Goal: Task Accomplishment & Management: Use online tool/utility

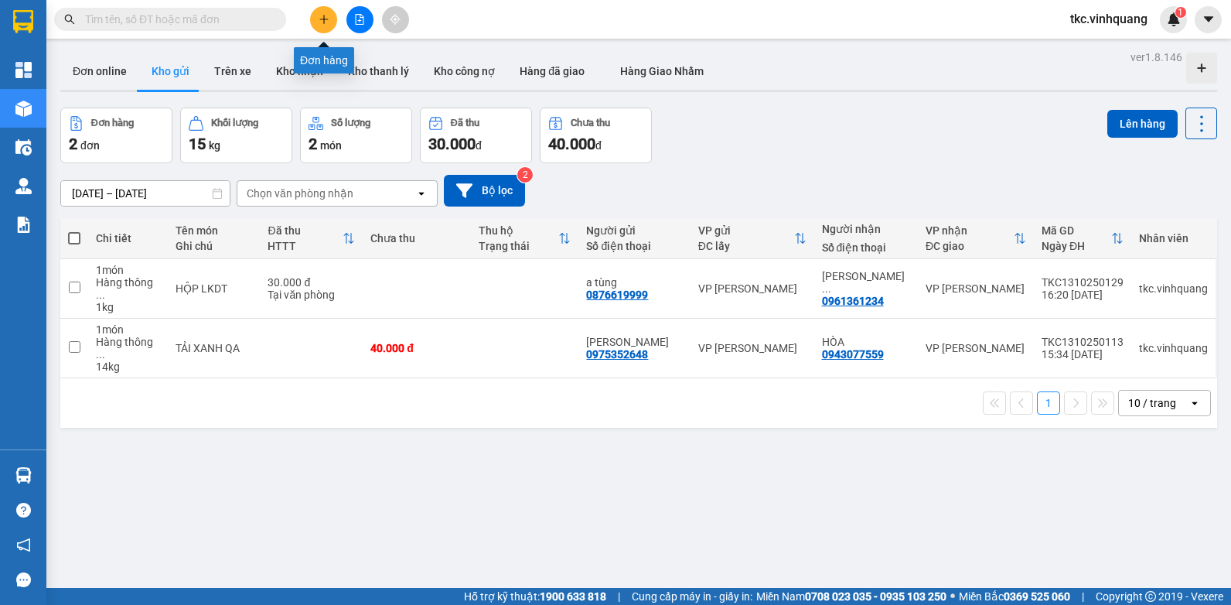
click at [324, 19] on icon "plus" at bounding box center [323, 19] width 1 height 9
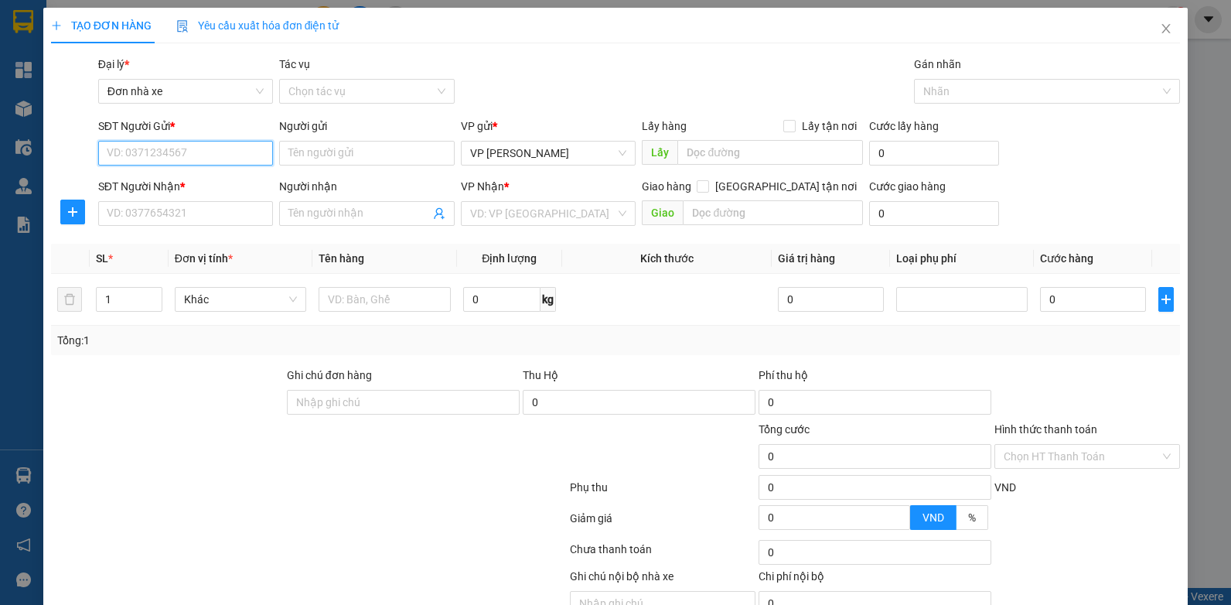
click at [132, 154] on input "SĐT Người Gửi *" at bounding box center [186, 153] width 176 height 25
paste input "0966823144"
type input "0966823144"
click at [319, 155] on input "Người gửi" at bounding box center [367, 153] width 176 height 25
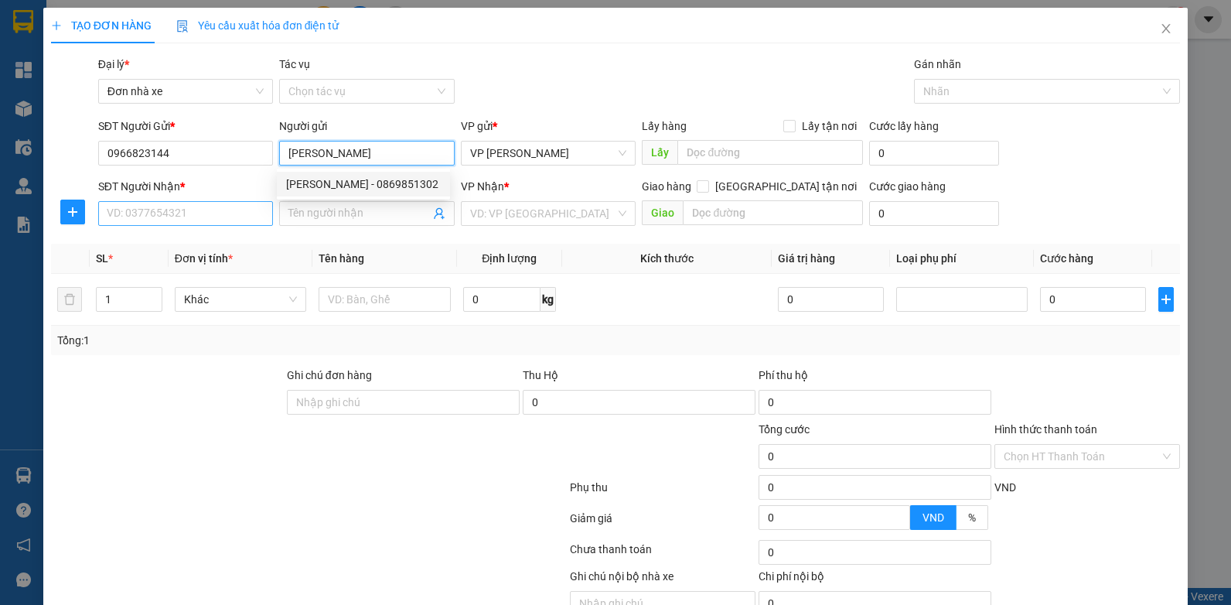
type input "[PERSON_NAME]"
click at [127, 209] on input "SĐT Người Nhận *" at bounding box center [186, 213] width 176 height 25
click at [107, 217] on input "SĐT Người Nhận *" at bounding box center [186, 213] width 176 height 25
paste input "0945464468"
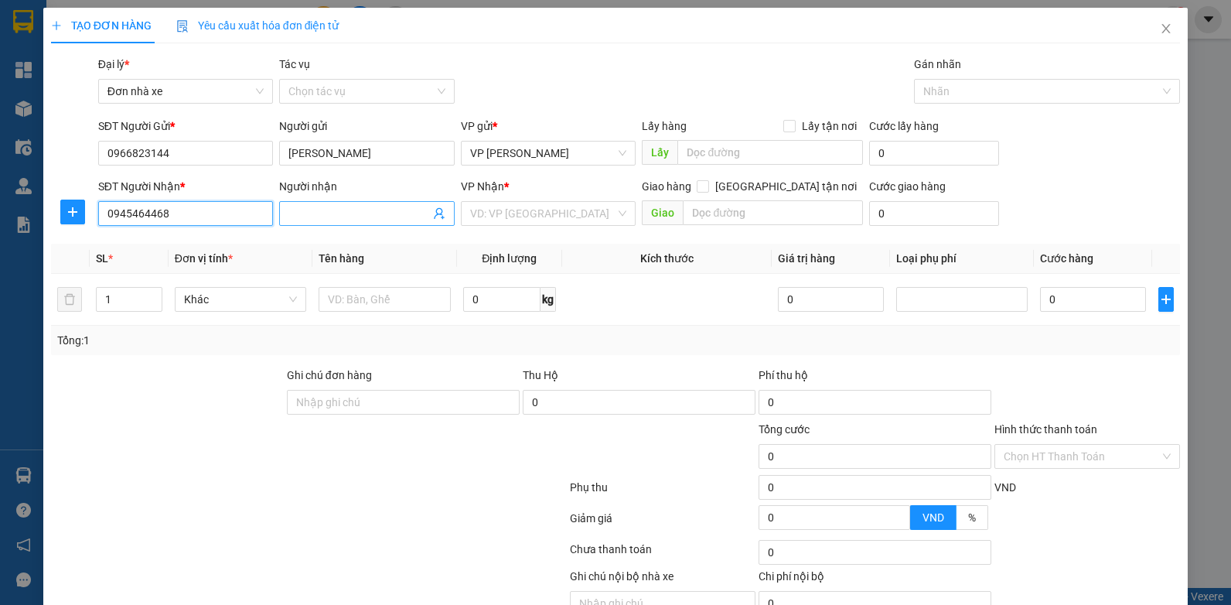
type input "0945464468"
click at [306, 215] on input "Người nhận" at bounding box center [359, 213] width 142 height 17
type input "TRUNG HIẾU"
click at [535, 217] on input "search" at bounding box center [543, 213] width 146 height 23
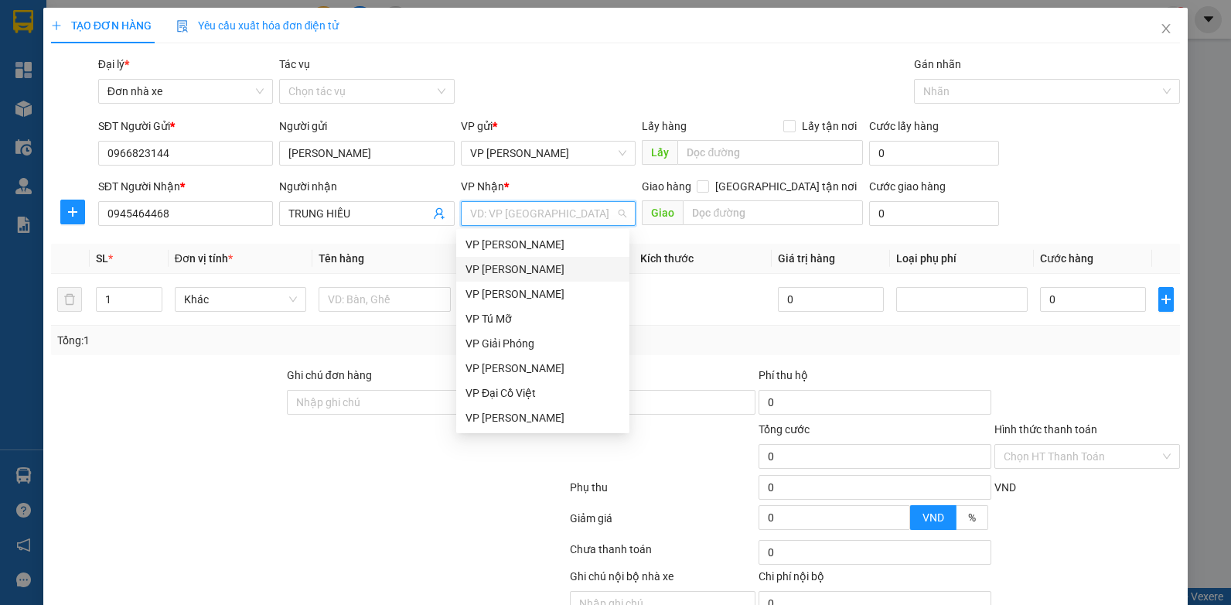
click at [526, 265] on div "VP [PERSON_NAME]" at bounding box center [543, 269] width 155 height 17
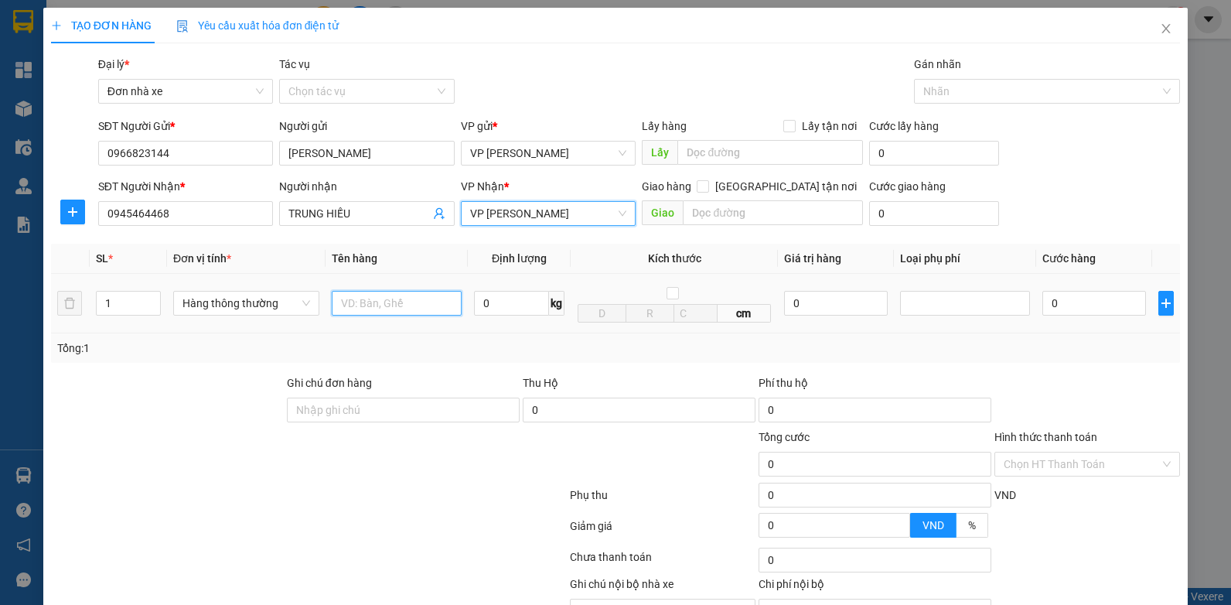
click at [364, 303] on input "text" at bounding box center [397, 303] width 130 height 25
type input "HỘP PK"
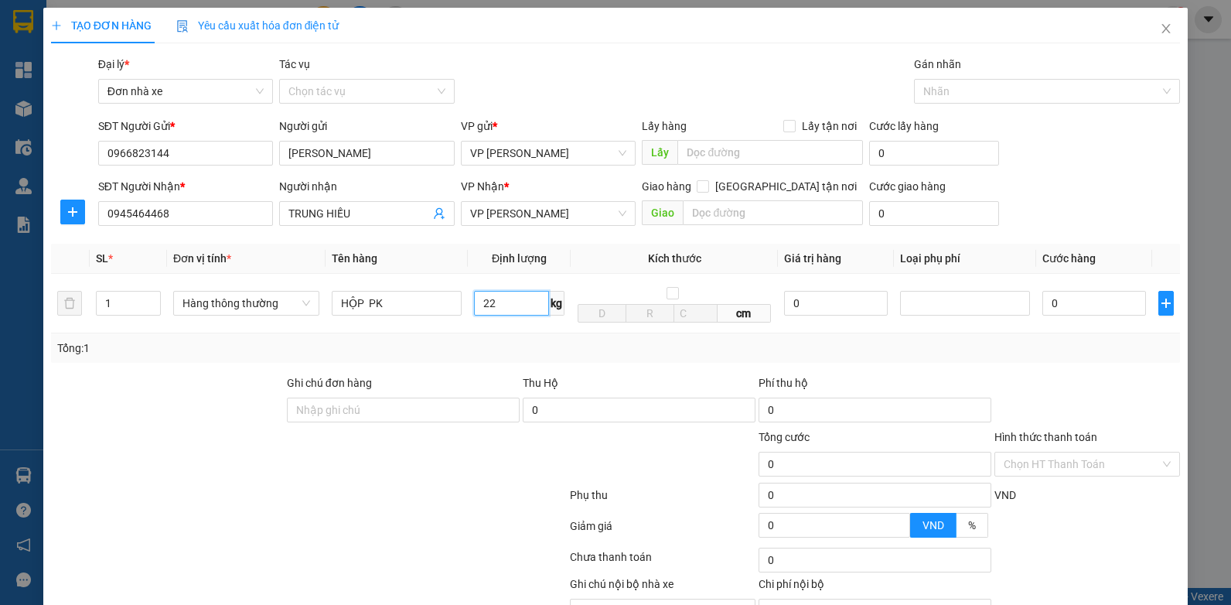
type input "22"
type input "60.000"
click at [1160, 29] on icon "close" at bounding box center [1166, 28] width 12 height 12
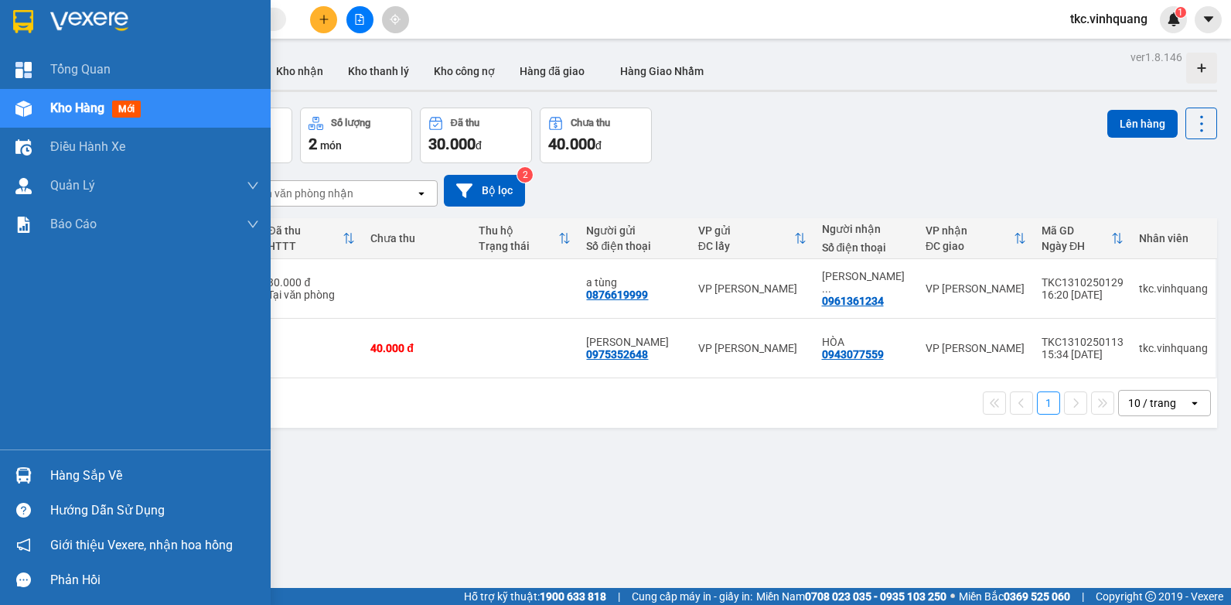
click at [77, 480] on div "Hàng sắp về" at bounding box center [154, 475] width 209 height 23
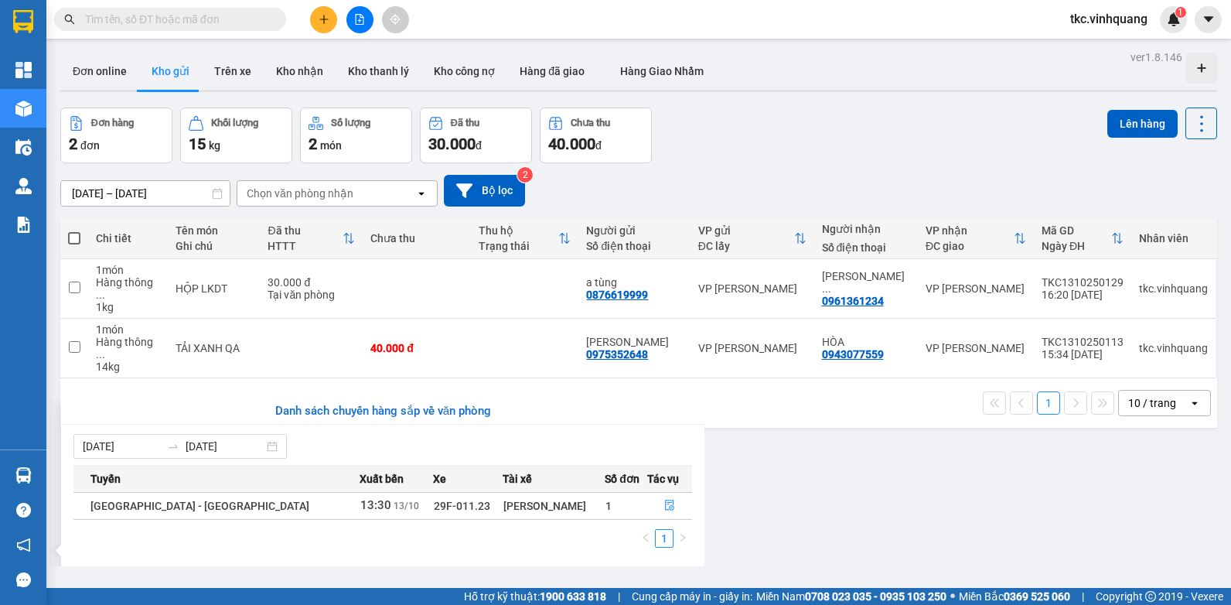
click at [878, 398] on section "Kết quả tìm kiếm ( 0 ) Bộ lọc No Data tkc.vinhquang 1 Tổng Quan Kho hàng mới Đi…" at bounding box center [615, 302] width 1231 height 605
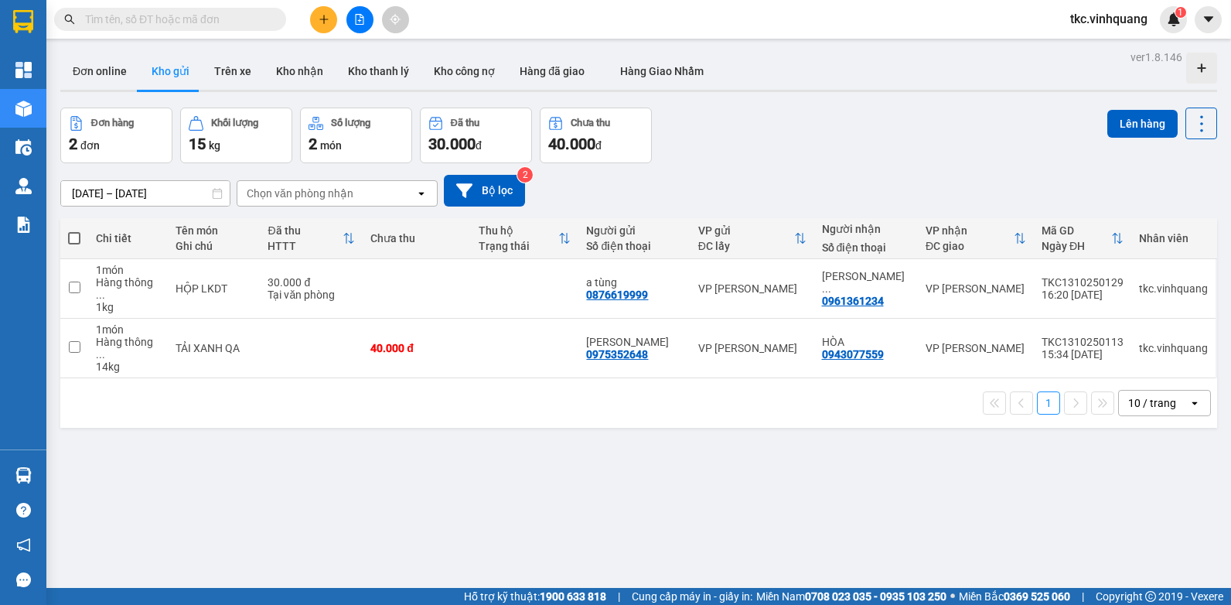
click at [70, 234] on span at bounding box center [74, 238] width 12 height 12
click at [74, 230] on input "checkbox" at bounding box center [74, 230] width 0 height 0
checkbox input "true"
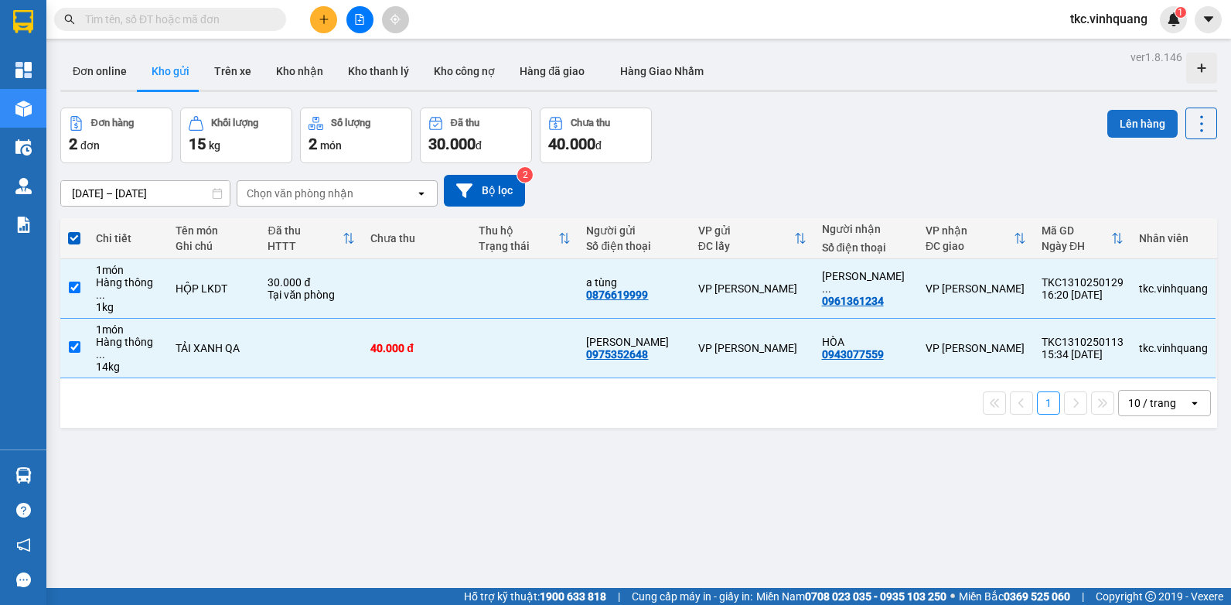
click at [1129, 123] on button "Lên hàng" at bounding box center [1143, 124] width 70 height 28
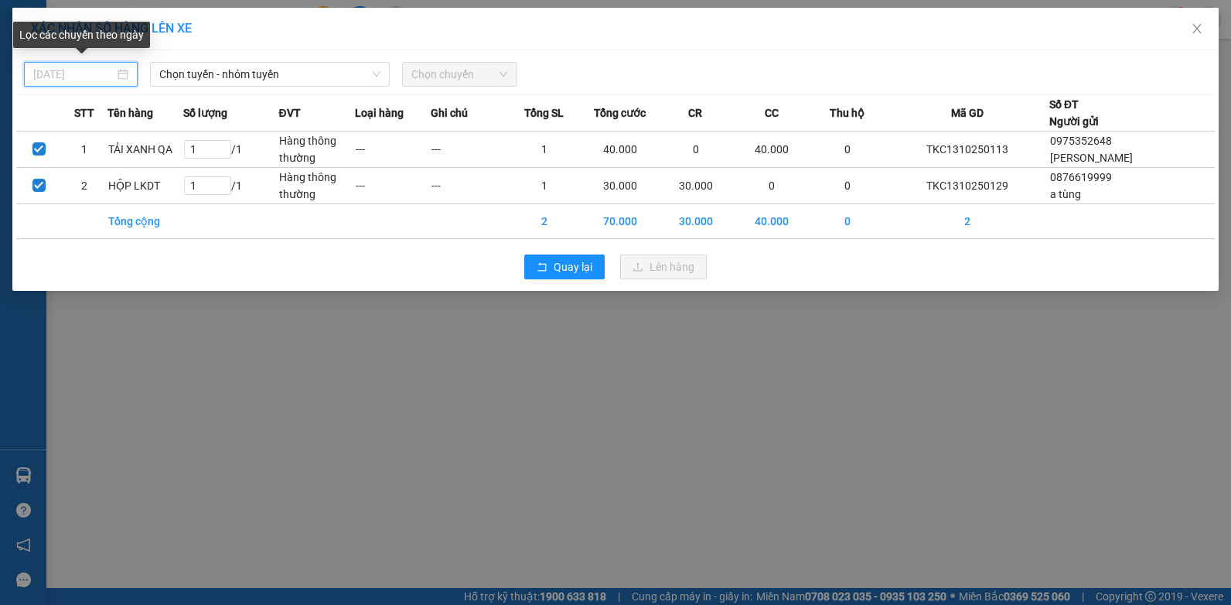
click at [72, 77] on input "[DATE]" at bounding box center [73, 74] width 81 height 17
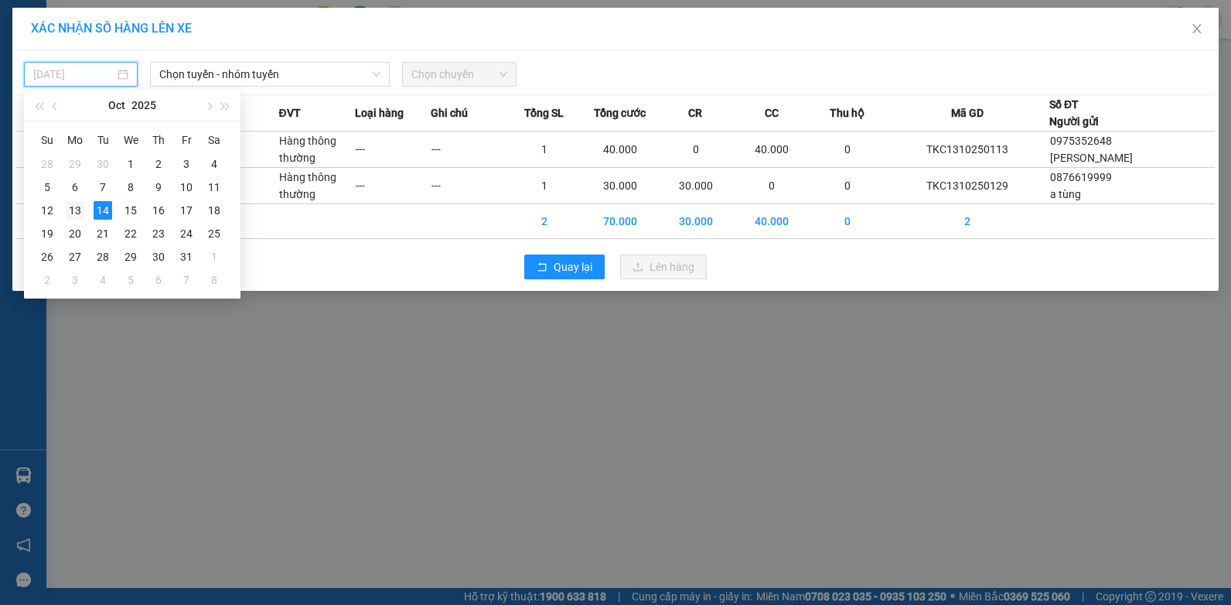
click at [74, 214] on div "13" at bounding box center [75, 210] width 19 height 19
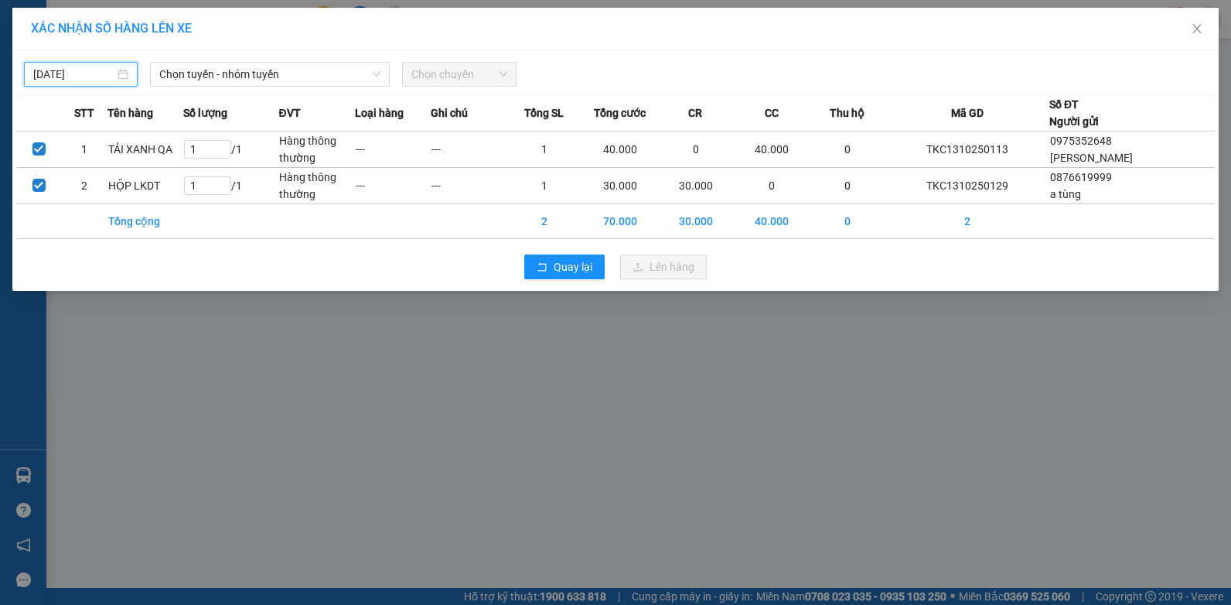
type input "[DATE]"
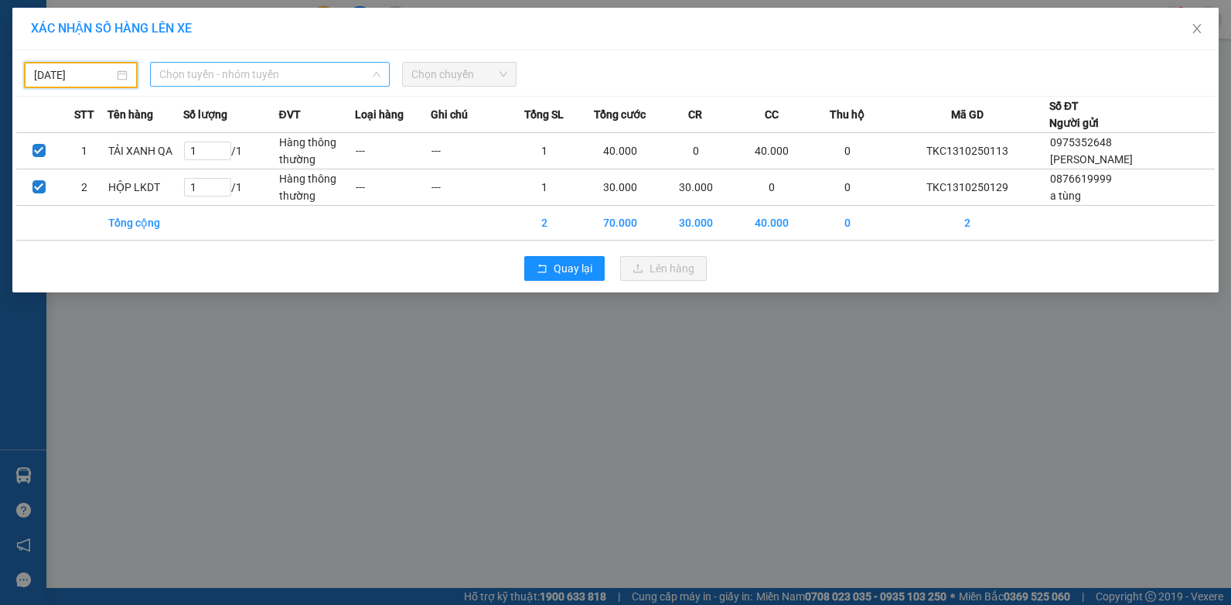
click at [248, 73] on span "Chọn tuyến - nhóm tuyến" at bounding box center [269, 74] width 221 height 23
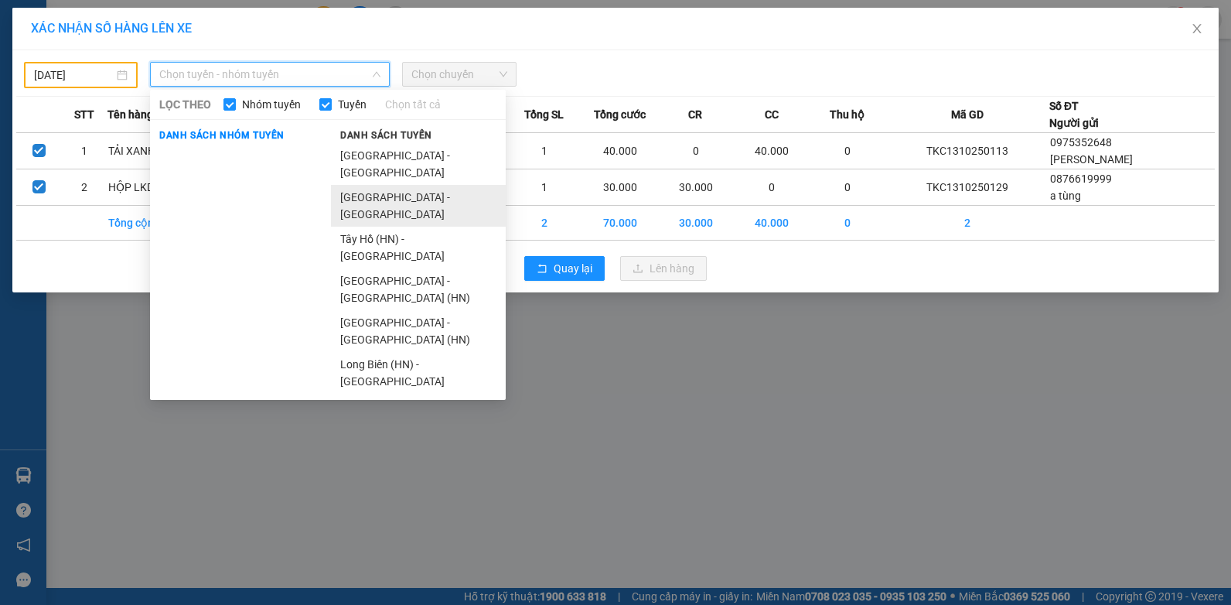
click at [360, 185] on li "[GEOGRAPHIC_DATA] - [GEOGRAPHIC_DATA]" at bounding box center [418, 206] width 175 height 42
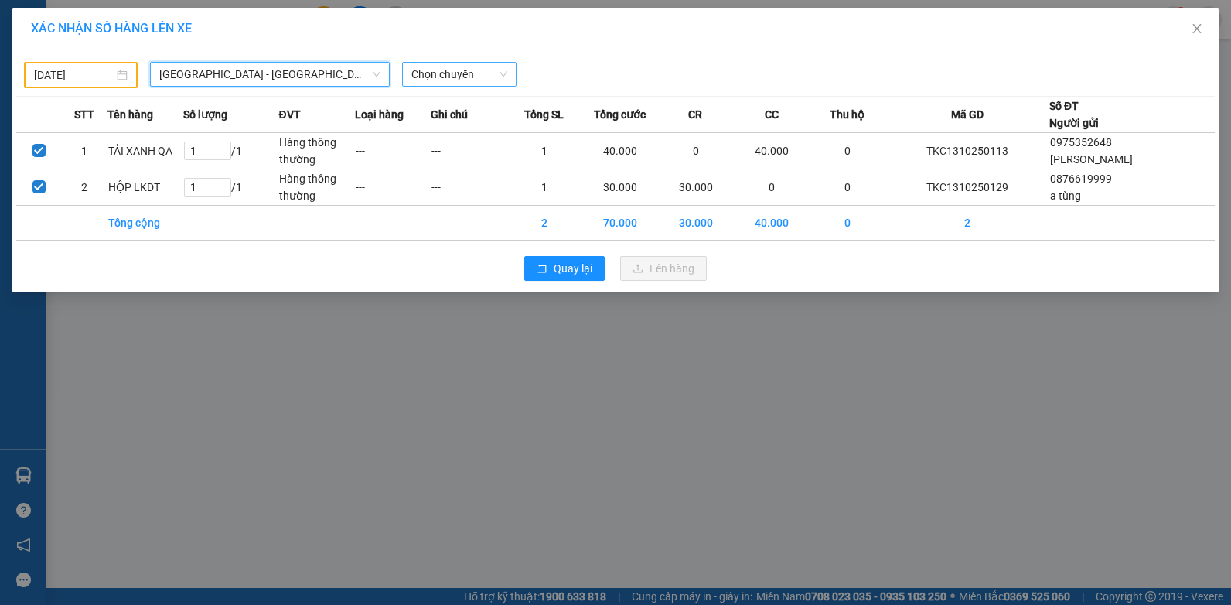
click at [471, 73] on span "Chọn chuyến" at bounding box center [458, 74] width 95 height 23
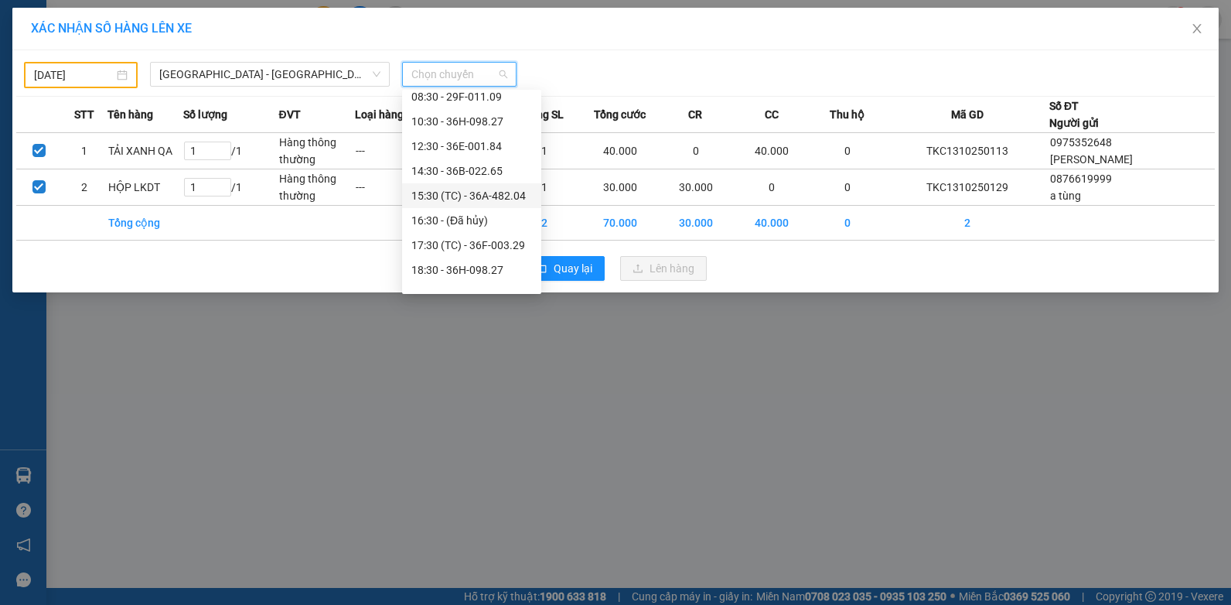
scroll to position [50, 0]
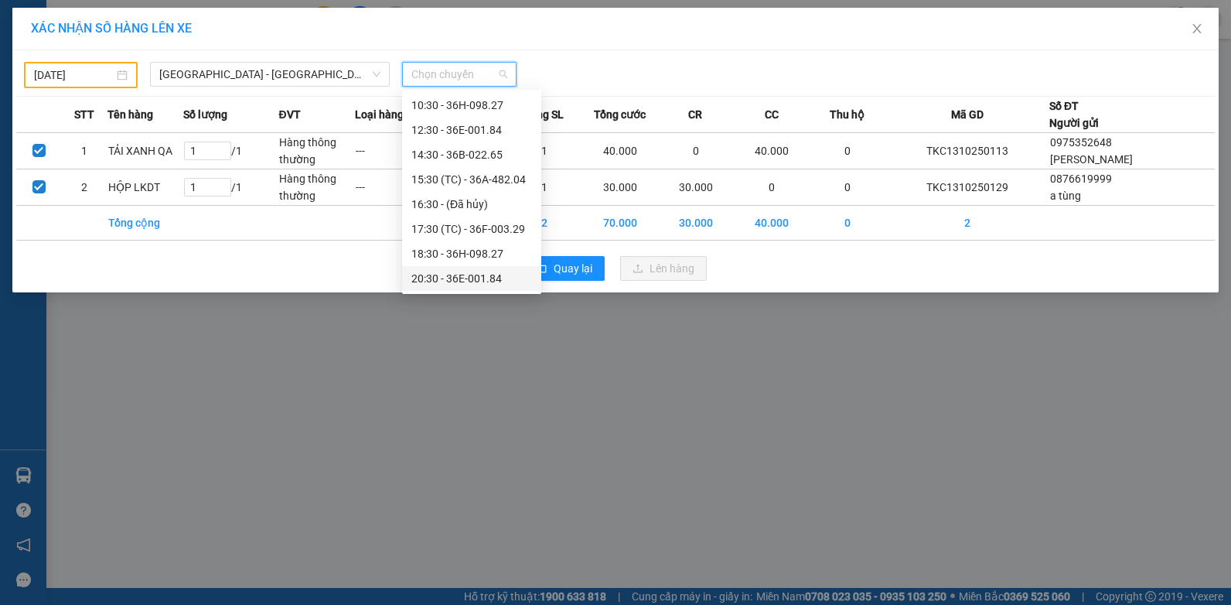
click at [473, 280] on div "20:30 - 36E-001.84" at bounding box center [471, 278] width 121 height 17
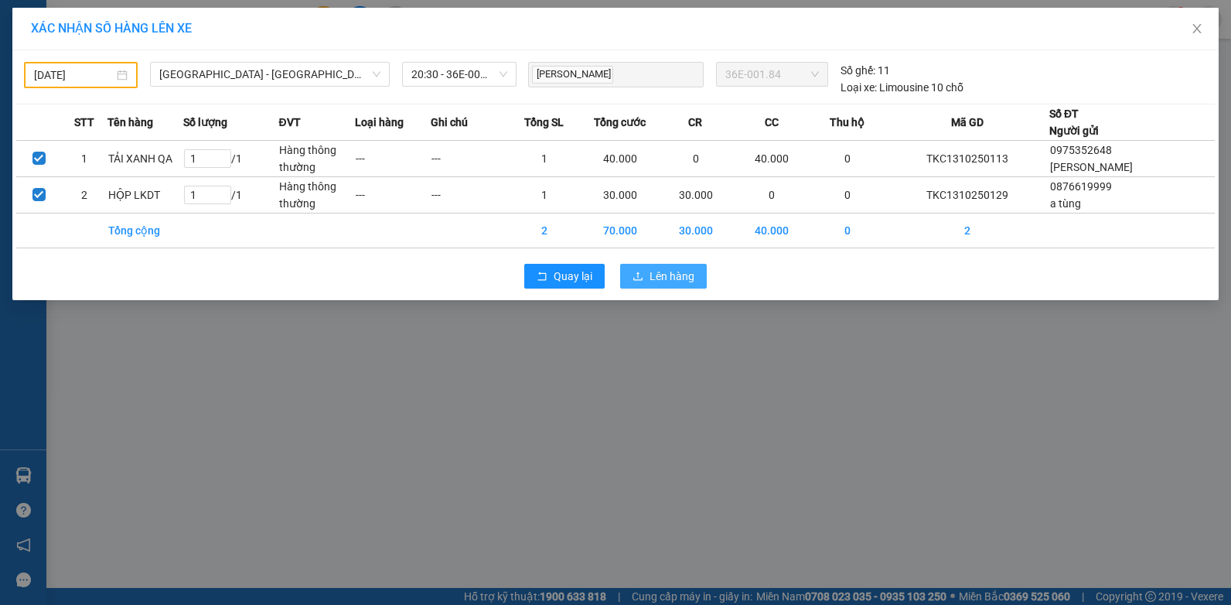
click at [677, 273] on span "Lên hàng" at bounding box center [672, 276] width 45 height 17
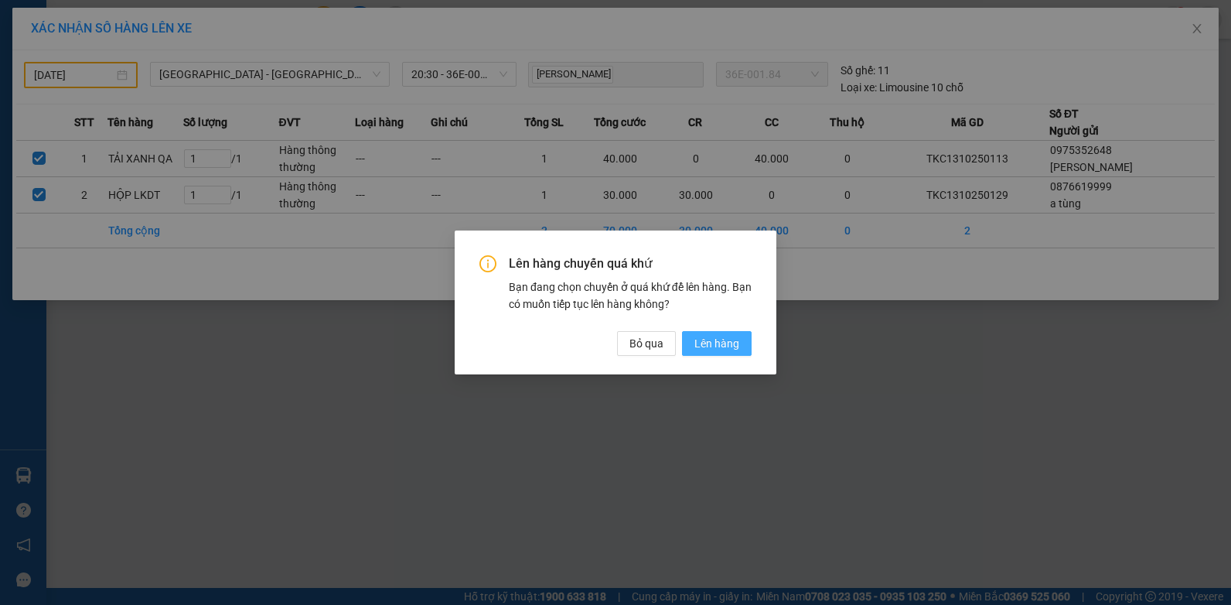
click at [720, 345] on span "Lên hàng" at bounding box center [717, 343] width 45 height 17
